Goal: Task Accomplishment & Management: Manage account settings

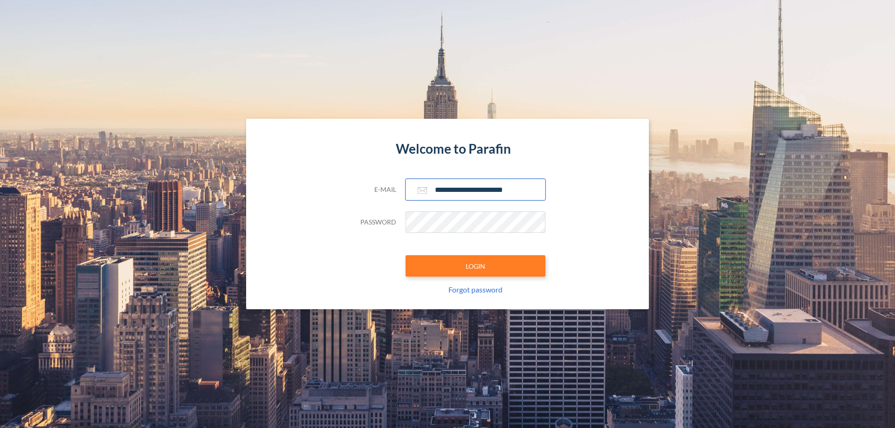
type input "**********"
click at [476, 266] on button "LOGIN" at bounding box center [476, 265] width 140 height 21
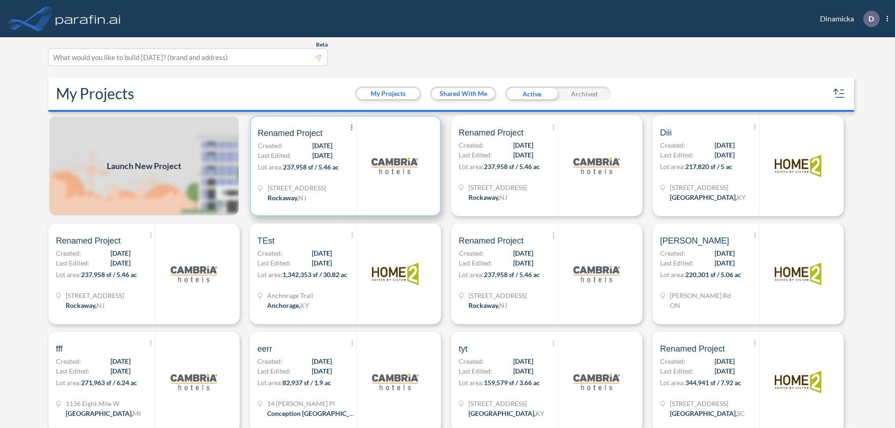
scroll to position [2, 0]
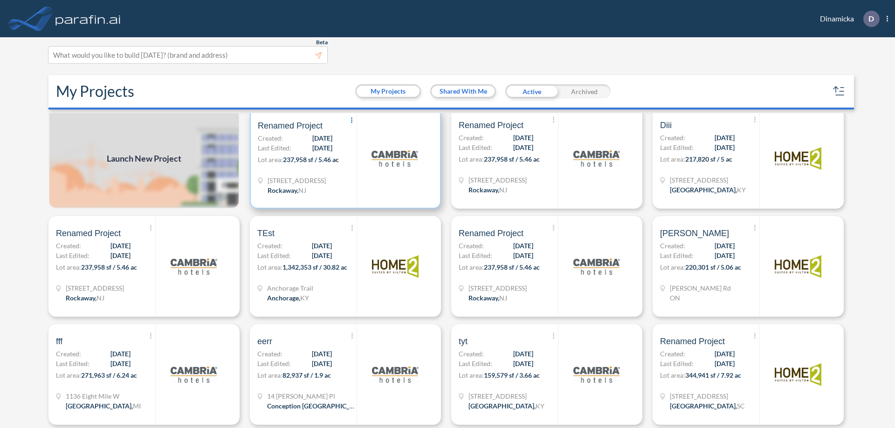
click at [351, 121] on icon at bounding box center [351, 120] width 1 height 6
